Goal: Task Accomplishment & Management: Use online tool/utility

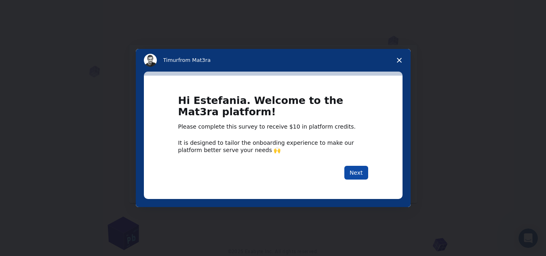
click at [350, 174] on button "Next" at bounding box center [356, 173] width 24 height 14
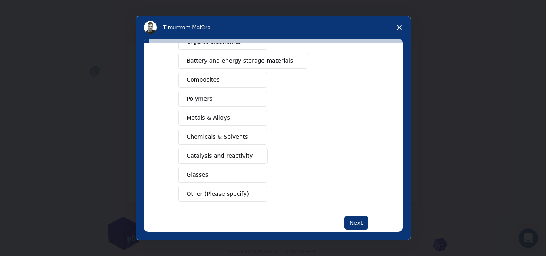
scroll to position [117, 0]
click at [224, 137] on span "Chemicals & Solvents" at bounding box center [217, 136] width 61 height 8
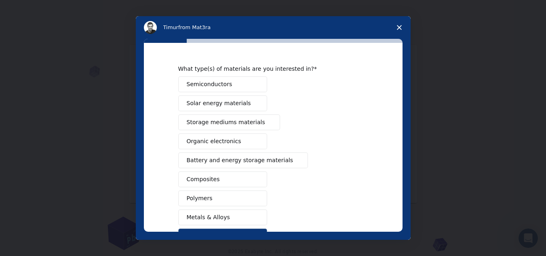
scroll to position [134, 0]
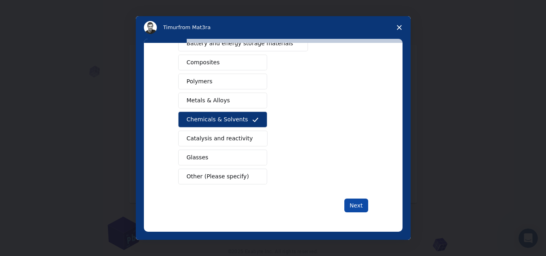
click at [345, 212] on button "Next" at bounding box center [356, 205] width 24 height 14
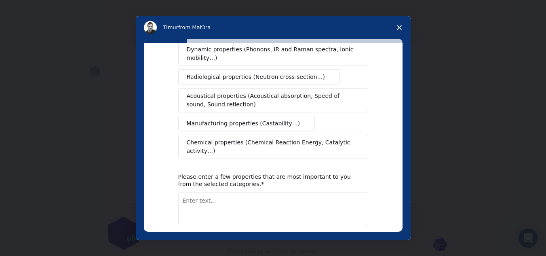
scroll to position [167, 0]
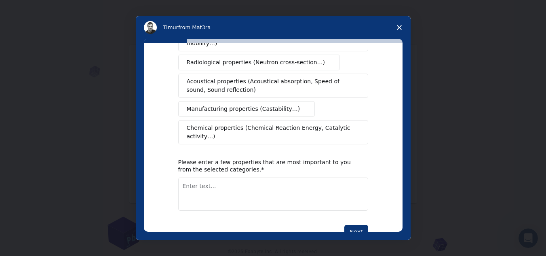
click at [328, 120] on button "Chemical properties (Chemical Reaction Energy, Catalytic activity…)" at bounding box center [273, 132] width 190 height 24
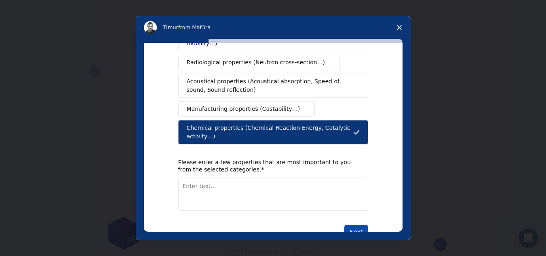
click at [359, 225] on button "Next" at bounding box center [356, 232] width 24 height 14
click at [327, 188] on textarea "Enter text..." at bounding box center [273, 193] width 190 height 33
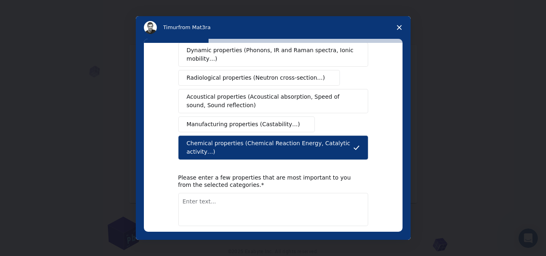
scroll to position [176, 0]
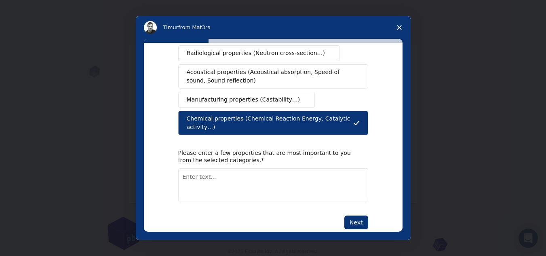
click at [325, 168] on textarea "Enter text..." at bounding box center [273, 184] width 190 height 33
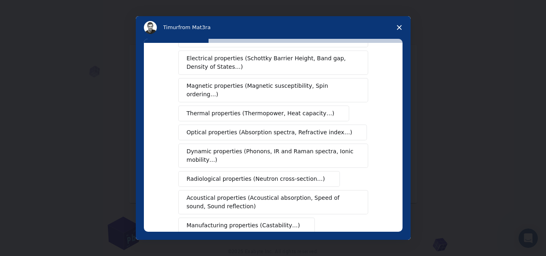
scroll to position [57, 0]
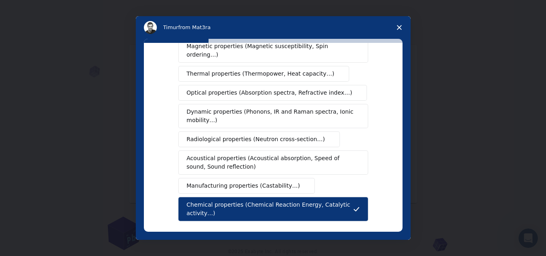
click at [277, 112] on span "Dynamic properties (Phonons, IR and Raman spectra, Ionic mobility…)" at bounding box center [271, 115] width 168 height 17
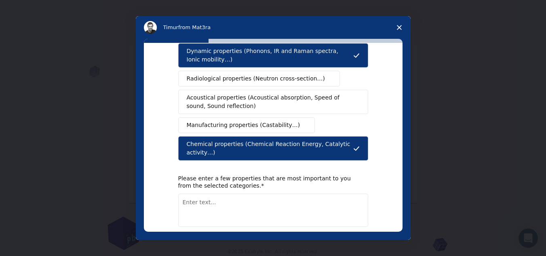
scroll to position [151, 0]
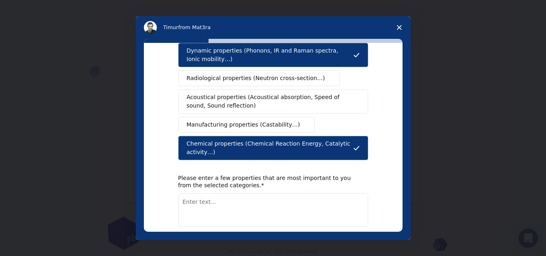
click at [264, 193] on textarea "Enter text..." at bounding box center [273, 209] width 190 height 33
type textarea "i"
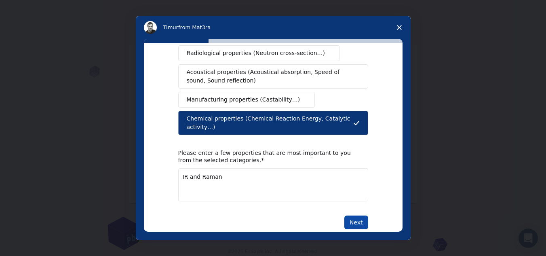
type textarea "IR and Raman"
click at [353, 215] on button "Next" at bounding box center [356, 222] width 24 height 14
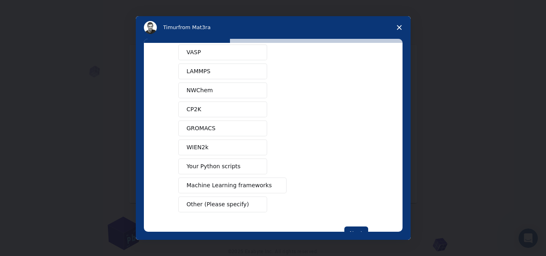
scroll to position [76, 0]
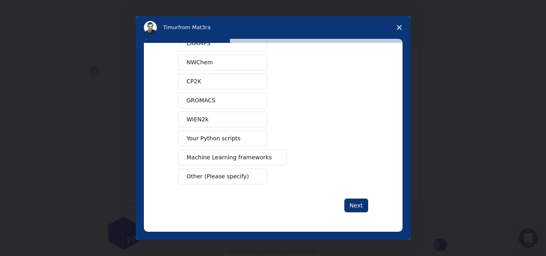
click at [353, 202] on button "Next" at bounding box center [356, 205] width 24 height 14
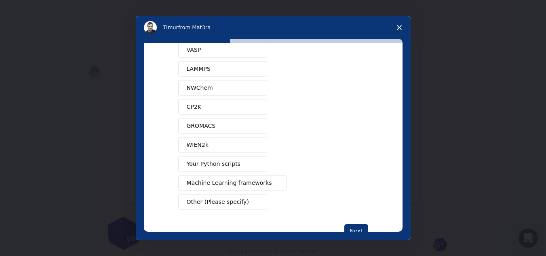
scroll to position [50, 0]
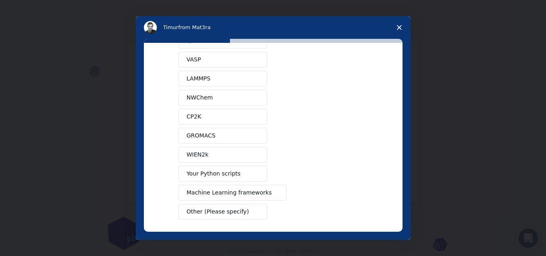
click at [238, 90] on button "NWChem" at bounding box center [222, 98] width 89 height 16
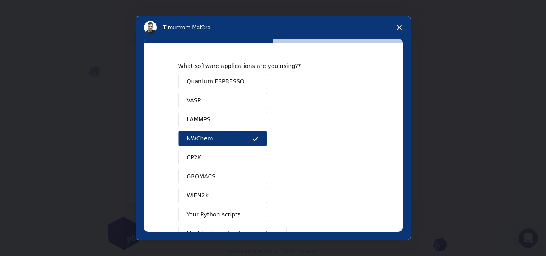
scroll to position [76, 0]
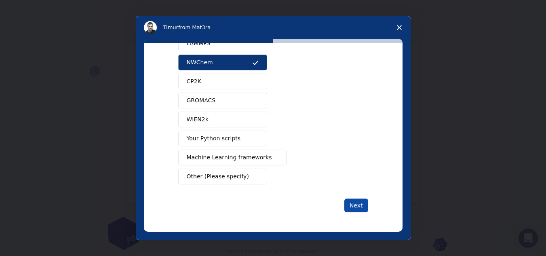
click at [346, 204] on button "Next" at bounding box center [356, 205] width 24 height 14
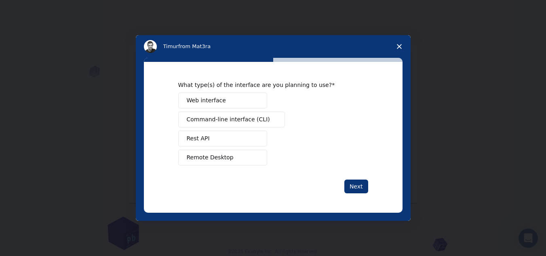
scroll to position [0, 0]
click at [225, 96] on button "Web interface" at bounding box center [222, 100] width 89 height 16
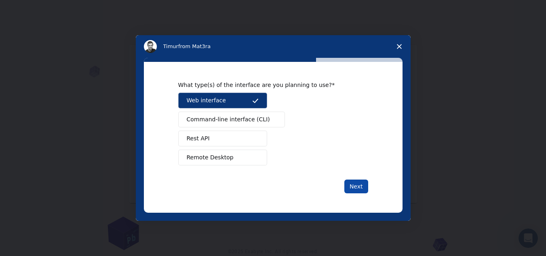
click at [361, 183] on button "Next" at bounding box center [356, 186] width 24 height 14
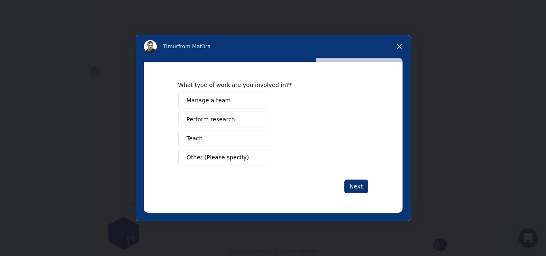
click at [244, 122] on button "Perform research" at bounding box center [222, 119] width 89 height 16
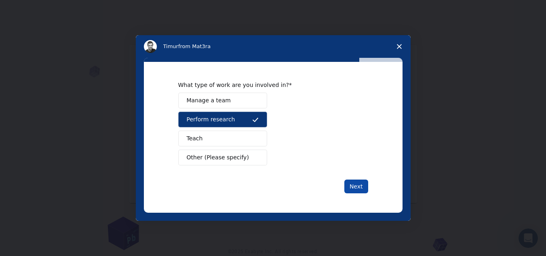
click at [355, 184] on button "Next" at bounding box center [356, 186] width 24 height 14
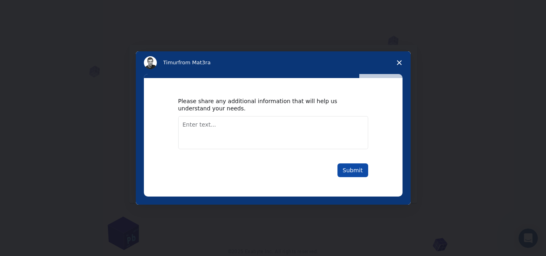
click at [352, 171] on button "Submit" at bounding box center [352, 170] width 31 height 14
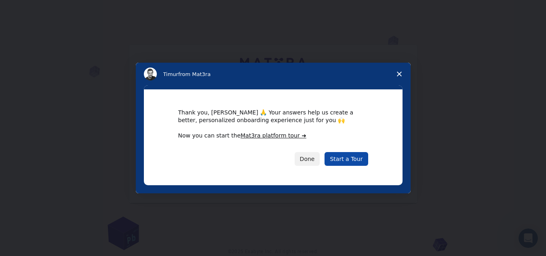
click at [352, 161] on link "Start a Tour" at bounding box center [345, 159] width 43 height 14
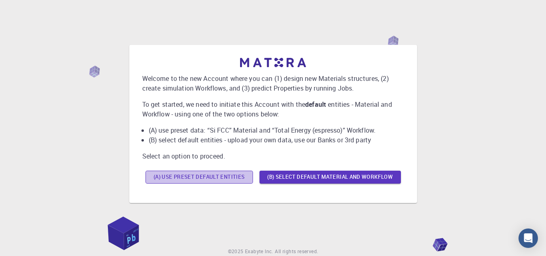
click at [217, 177] on button "(A) Use preset default entities" at bounding box center [198, 176] width 107 height 13
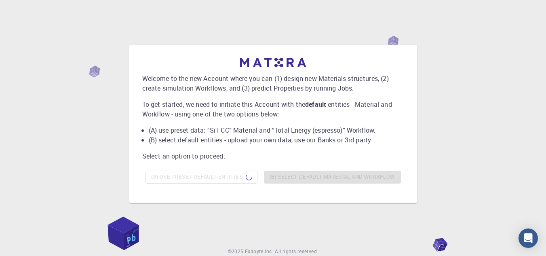
drag, startPoint x: 317, startPoint y: 60, endPoint x: 223, endPoint y: 68, distance: 94.1
click at [223, 68] on div "Welcome to the new Account where you can (1) design new Materials structures, (…" at bounding box center [273, 122] width 262 height 129
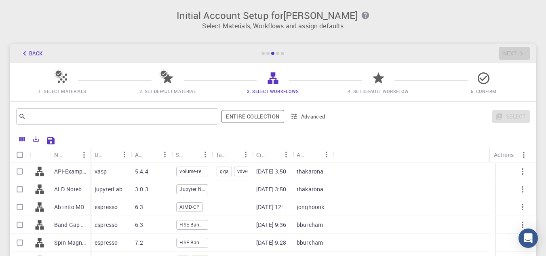
click at [56, 175] on p "API-Examples Band Structure + Band Gap (D3-GGA-BS-BG-DOS) (clone)" at bounding box center [70, 171] width 32 height 8
checkbox input "true"
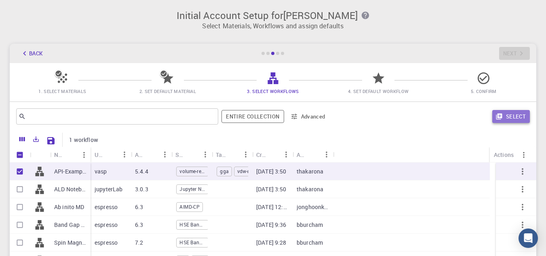
click at [499, 114] on icon "button" at bounding box center [499, 116] width 6 height 6
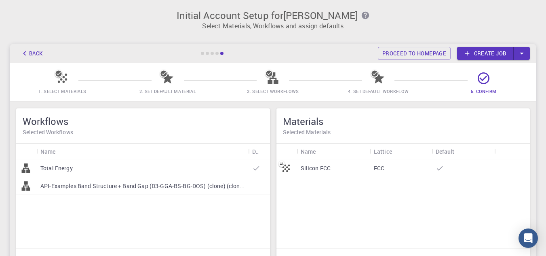
click at [336, 168] on div "Silicon FCC" at bounding box center [332, 168] width 73 height 18
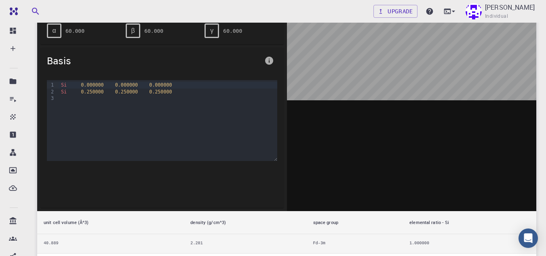
scroll to position [119, 0]
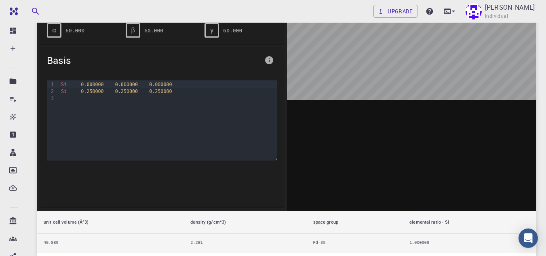
click at [321, 218] on th "space group" at bounding box center [355, 221] width 97 height 23
click at [321, 224] on th "space group" at bounding box center [355, 221] width 97 height 23
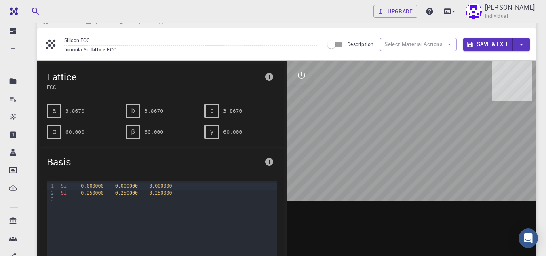
scroll to position [17, 0]
